Goal: Task Accomplishment & Management: Use online tool/utility

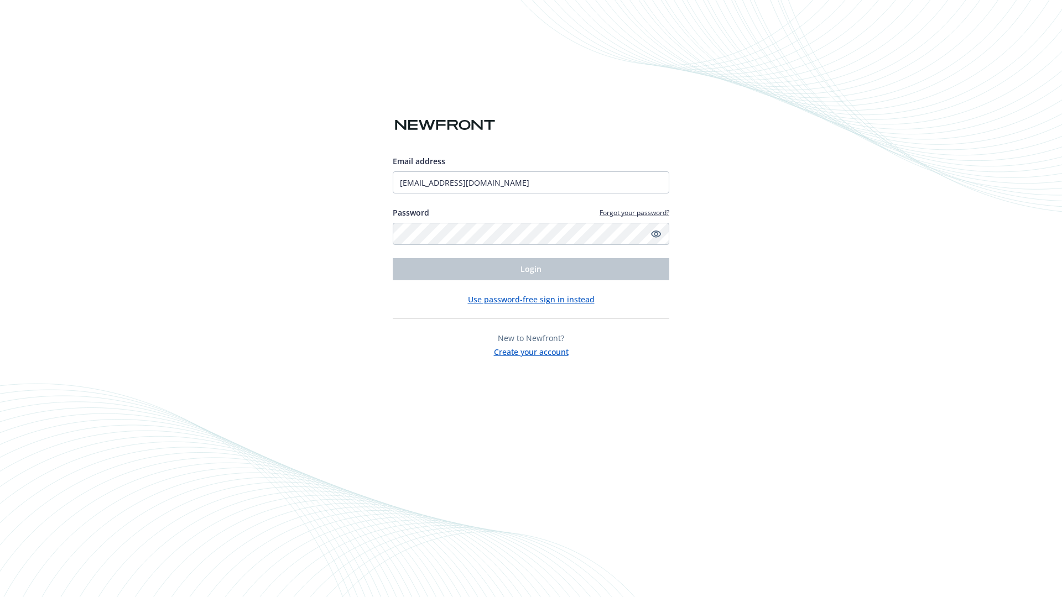
type input "[EMAIL_ADDRESS][DOMAIN_NAME]"
click at [531, 269] on span "Login" at bounding box center [530, 269] width 21 height 11
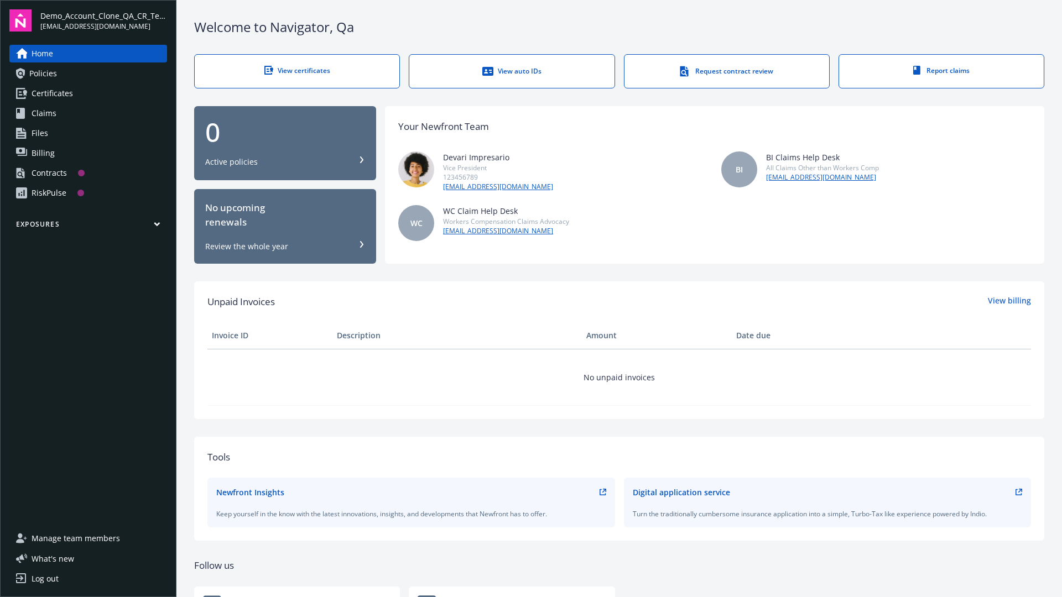
click at [103, 20] on span "Demo_Account_Clone_QA_CR_Tests_Prospect" at bounding box center [103, 16] width 127 height 12
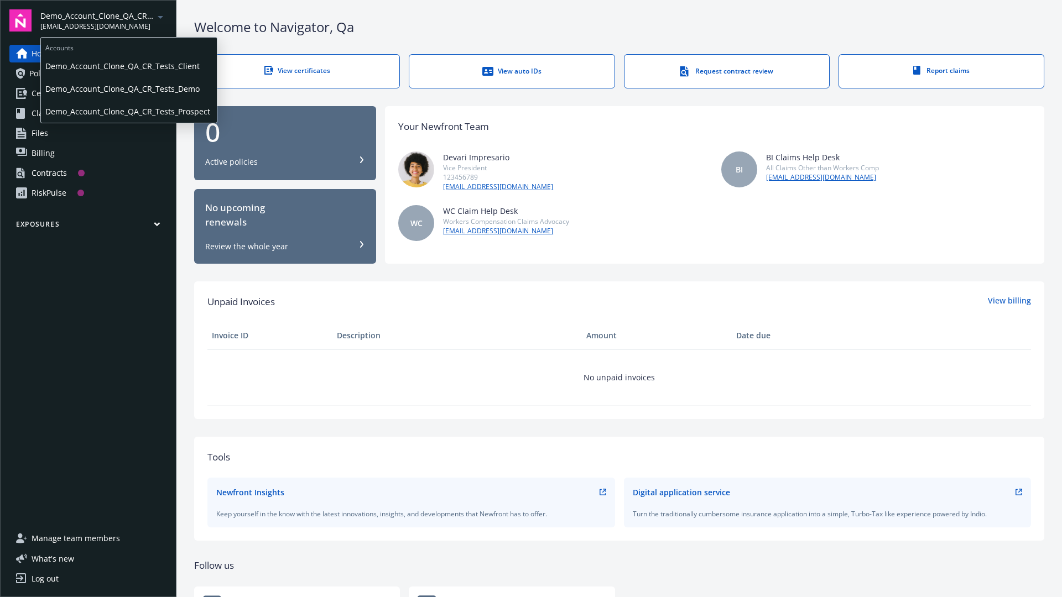
click at [128, 66] on span "Demo_Account_Clone_QA_CR_Tests_Client" at bounding box center [128, 66] width 167 height 23
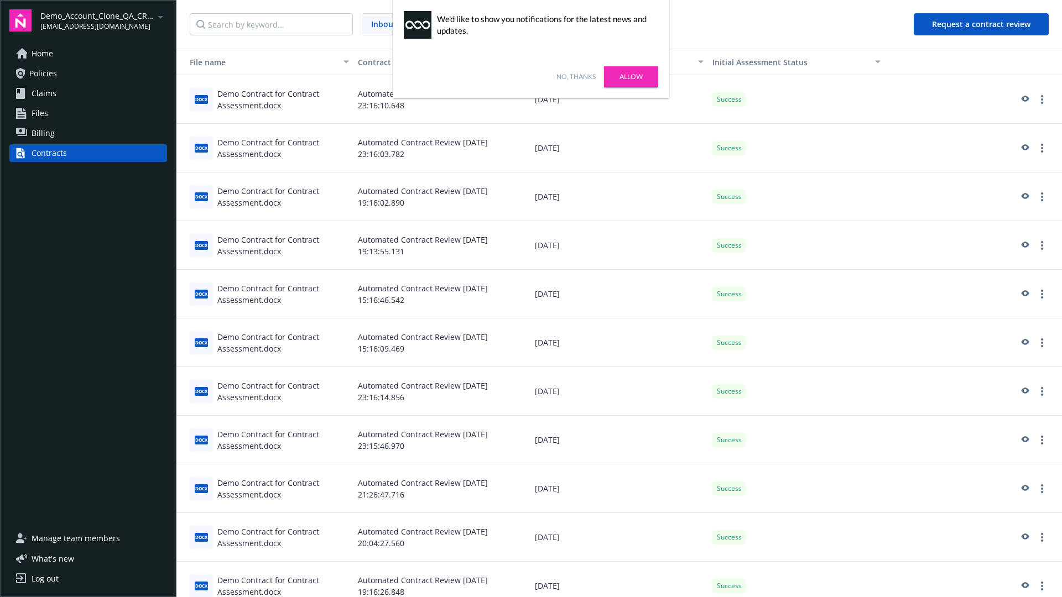
click at [576, 77] on link "No, thanks" at bounding box center [575, 77] width 39 height 10
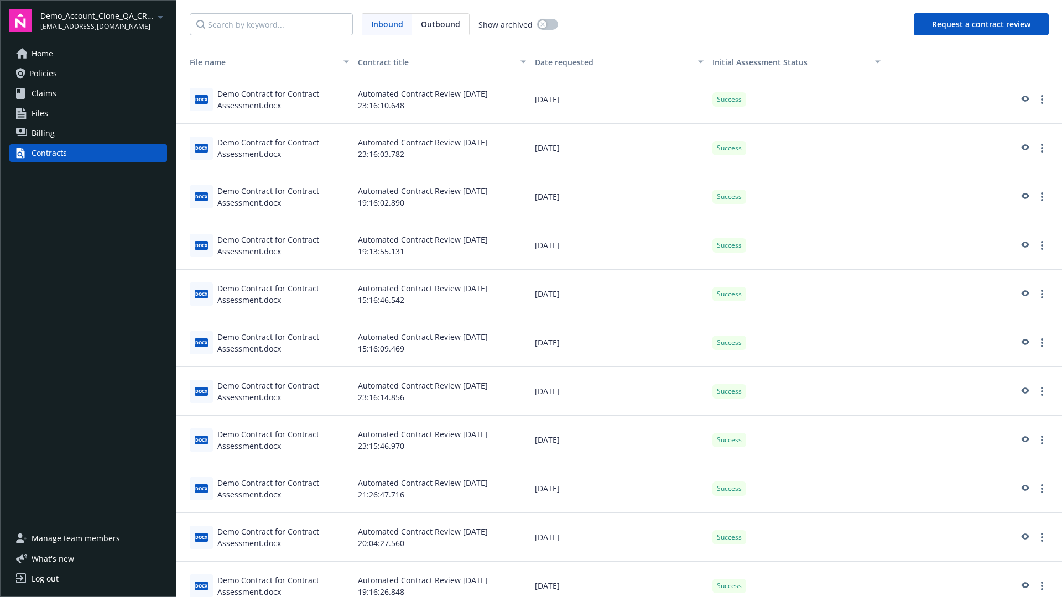
click at [981, 24] on button "Request a contract review" at bounding box center [980, 24] width 135 height 22
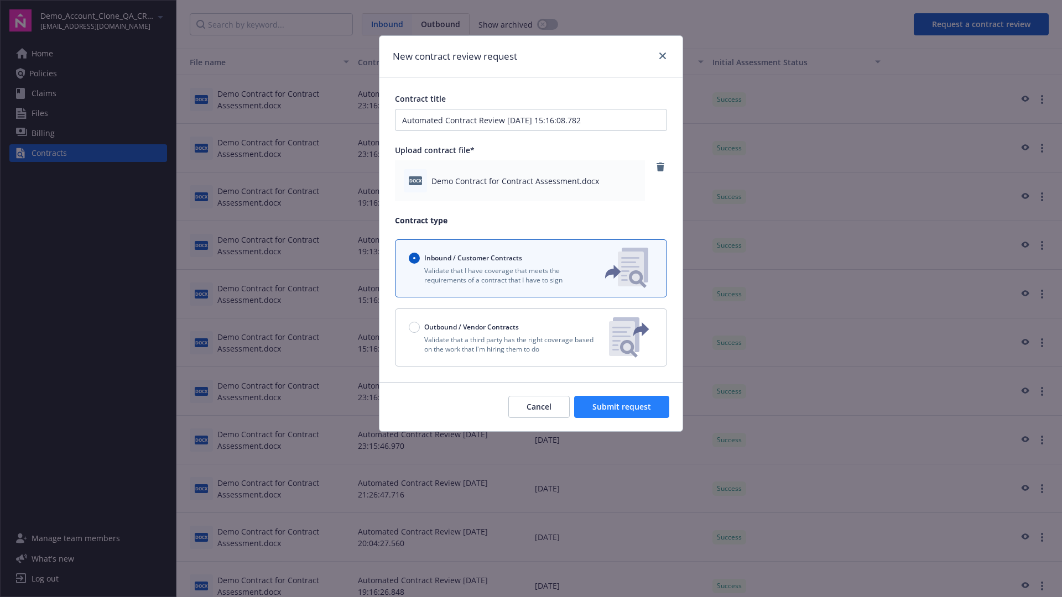
type input "Automated Contract Review 08-21-2025 15:16:08.782"
click at [622, 407] on span "Submit request" at bounding box center [621, 406] width 59 height 11
